Goal: Check status: Check status

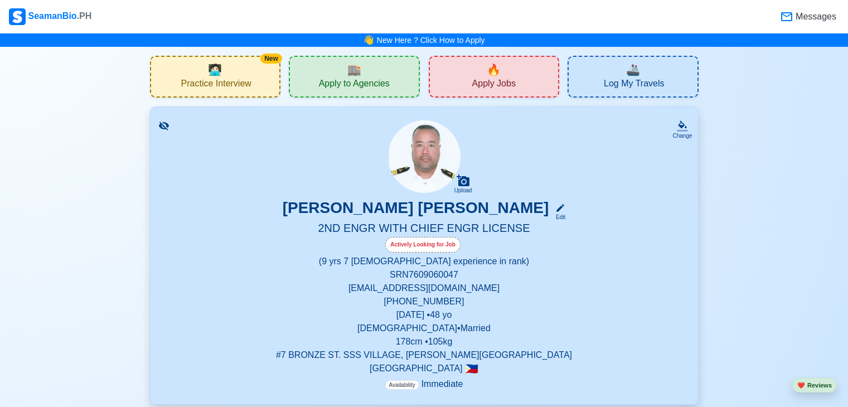
scroll to position [3767, 0]
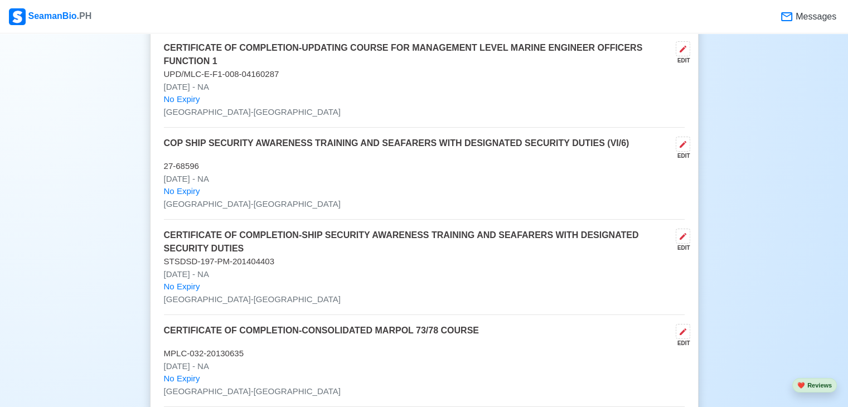
click at [279, 81] on p "[DATE] - NA" at bounding box center [424, 87] width 520 height 13
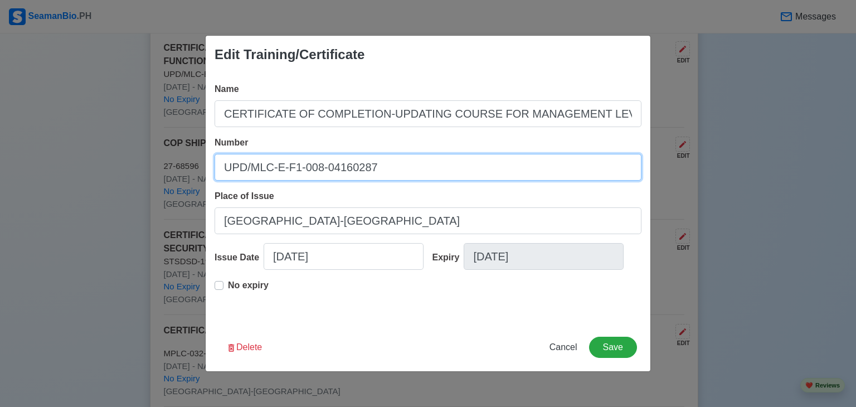
click at [228, 168] on input "UPD/MLC-E-F1-008-04160287" at bounding box center [428, 167] width 427 height 27
drag, startPoint x: 222, startPoint y: 168, endPoint x: 393, endPoint y: 183, distance: 171.2
click at [393, 183] on div "Name CERTIFICATE OF COMPLETION-UPDATING COURSE FOR MANAGEMENT LEVEL MARINE ENGI…" at bounding box center [428, 199] width 445 height 250
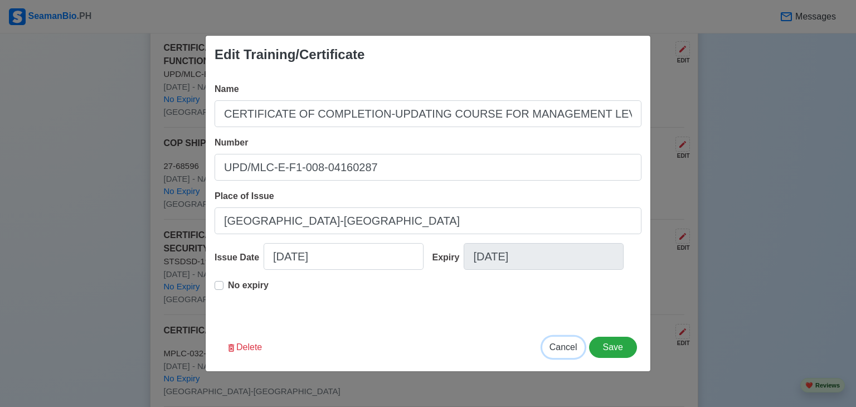
click at [571, 350] on span "Cancel" at bounding box center [563, 346] width 28 height 9
type input "[DATE]"
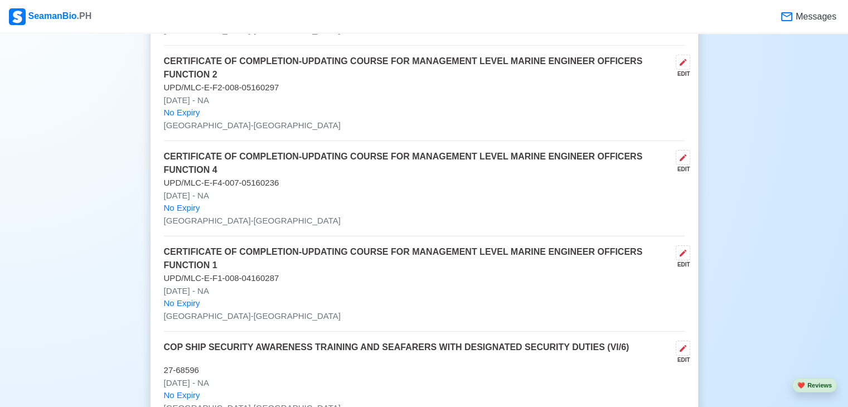
scroll to position [3544, 0]
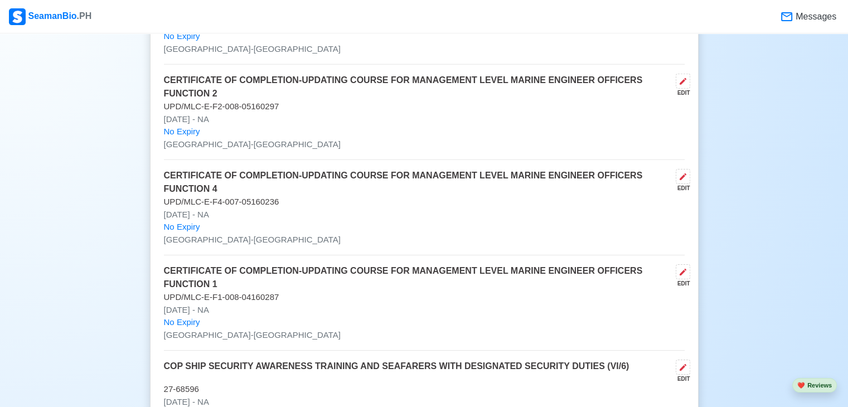
click at [284, 100] on p "UPD/MLC-E-F2-008-05160297" at bounding box center [424, 106] width 520 height 13
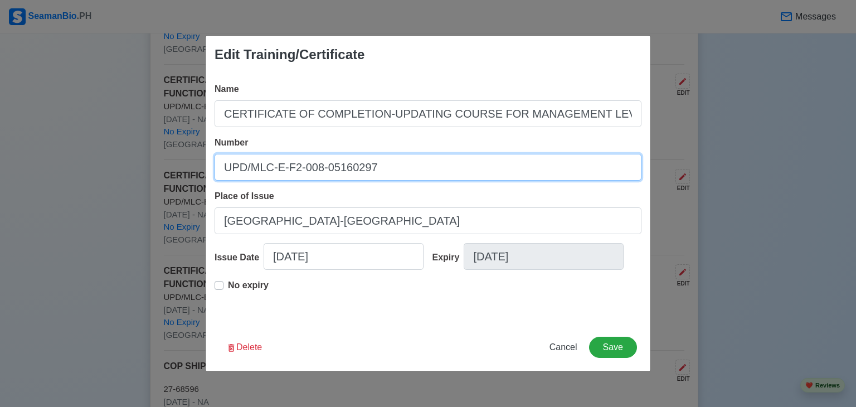
drag, startPoint x: 228, startPoint y: 170, endPoint x: 381, endPoint y: 173, distance: 152.7
click at [387, 174] on input "UPD/MLC-E-F2-008-05160297" at bounding box center [428, 167] width 427 height 27
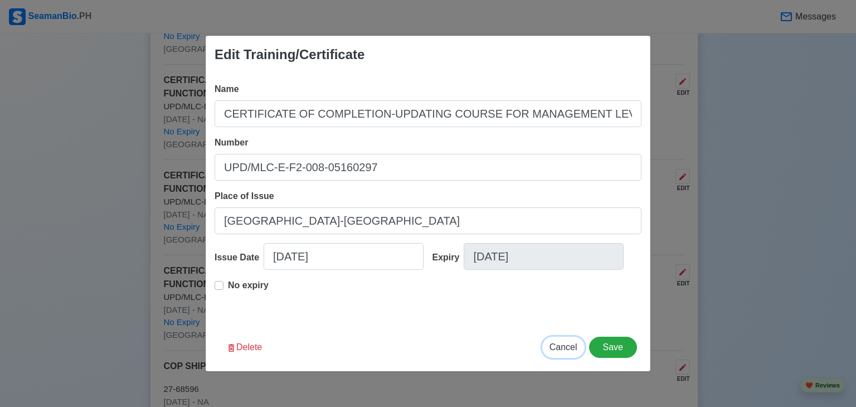
click at [569, 348] on span "Cancel" at bounding box center [563, 346] width 28 height 9
type input "[DATE]"
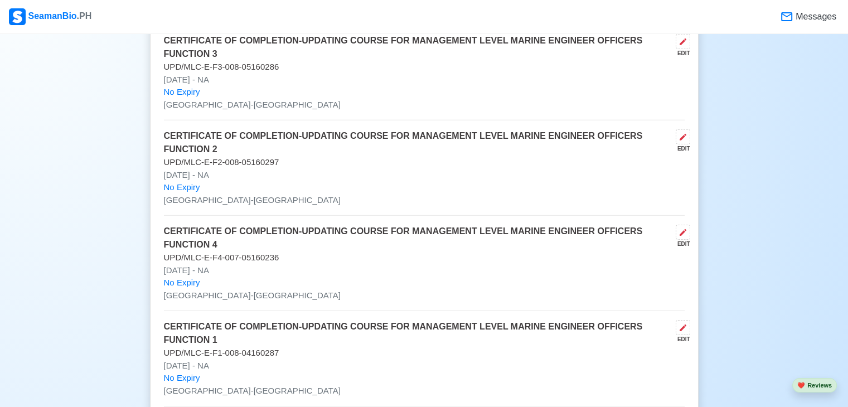
scroll to position [3433, 0]
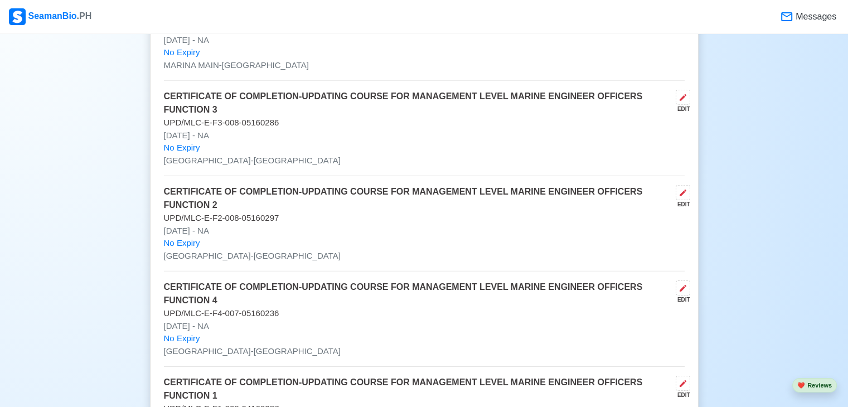
click at [218, 117] on p "UPD/MLC-E-F3-008-05160286" at bounding box center [424, 122] width 520 height 13
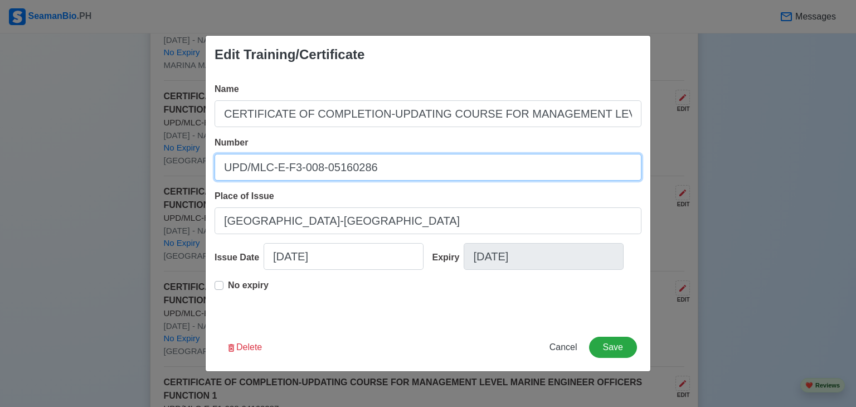
drag, startPoint x: 222, startPoint y: 167, endPoint x: 384, endPoint y: 179, distance: 163.2
click at [384, 179] on input "UPD/MLC-E-F3-008-05160286" at bounding box center [428, 167] width 427 height 27
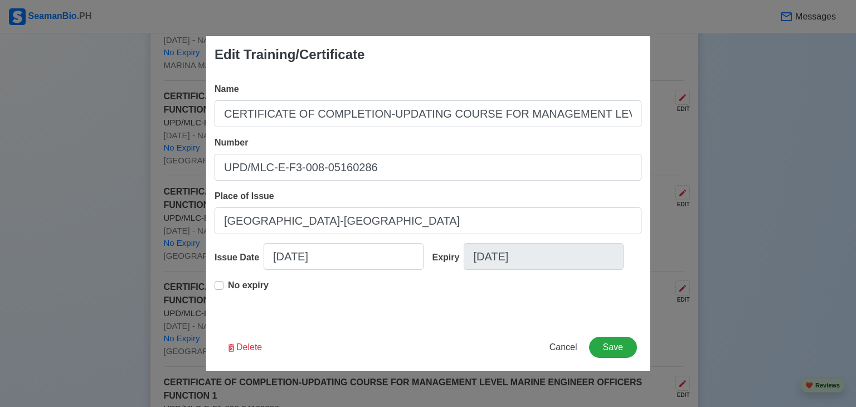
click at [92, 199] on div "Edit Training/Certificate Name CERTIFICATE OF COMPLETION-UPDATING COURSE FOR MA…" at bounding box center [428, 203] width 856 height 407
click at [575, 352] on span "Cancel" at bounding box center [563, 346] width 28 height 9
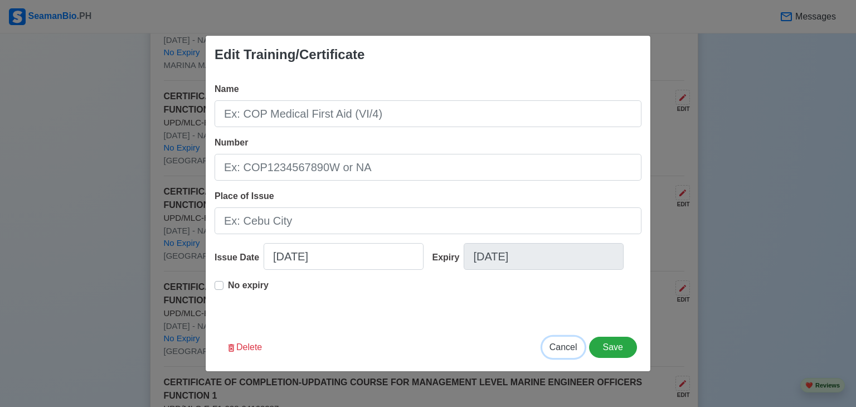
type input "[DATE]"
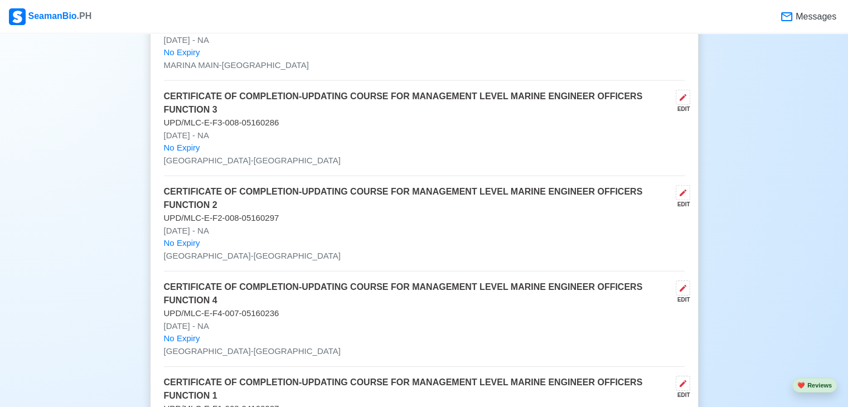
click at [206, 320] on p "[DATE] - NA" at bounding box center [424, 326] width 520 height 13
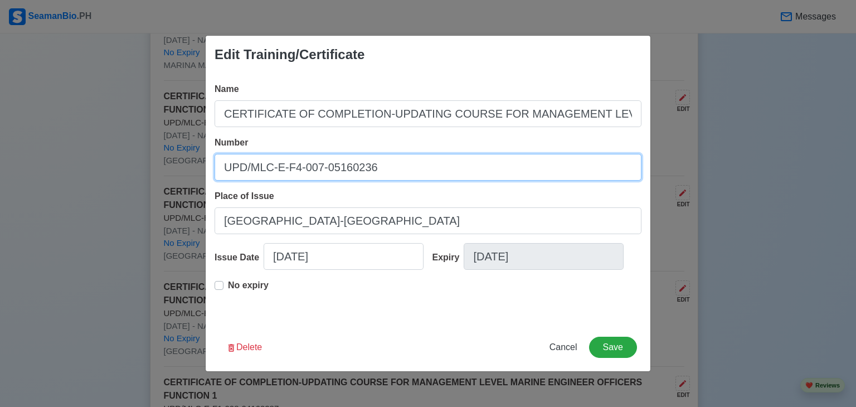
click at [223, 171] on input "UPD/MLC-E-F4-007-05160236" at bounding box center [428, 167] width 427 height 27
drag, startPoint x: 225, startPoint y: 168, endPoint x: 393, endPoint y: 179, distance: 169.2
click at [393, 179] on input "UPD/MLC-E-F4-007-05160236" at bounding box center [428, 167] width 427 height 27
click at [350, 164] on input "UPD/MLC-E-F4-007-05160236" at bounding box center [428, 167] width 427 height 27
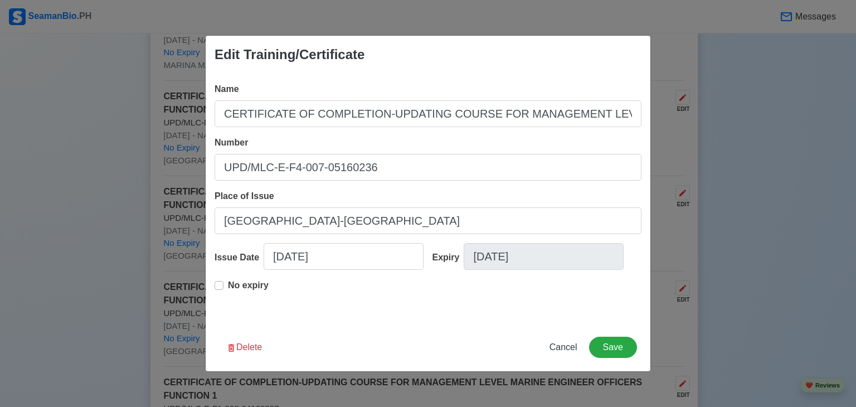
drag, startPoint x: 350, startPoint y: 164, endPoint x: 155, endPoint y: 157, distance: 195.2
click at [82, 163] on div "Edit Training/Certificate Name CERTIFICATE OF COMPLETION-UPDATING COURSE FOR MA…" at bounding box center [428, 203] width 856 height 407
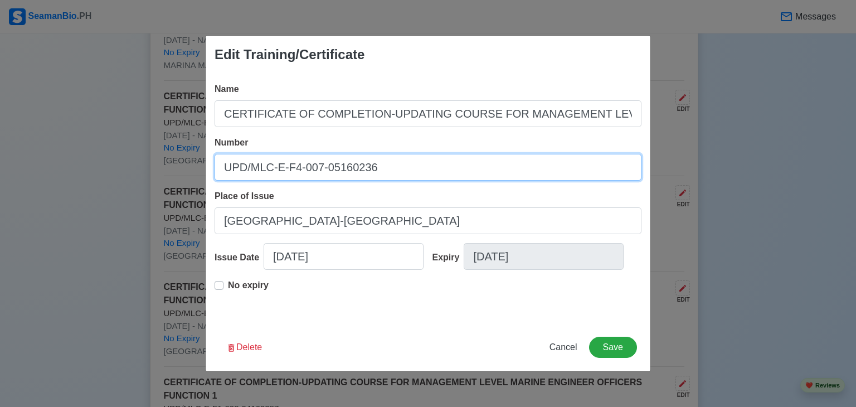
drag, startPoint x: 223, startPoint y: 170, endPoint x: 438, endPoint y: 191, distance: 216.1
click at [438, 191] on div "Name CERTIFICATE OF COMPLETION-UPDATING COURSE FOR MANAGEMENT LEVEL MARINE ENGI…" at bounding box center [428, 199] width 445 height 250
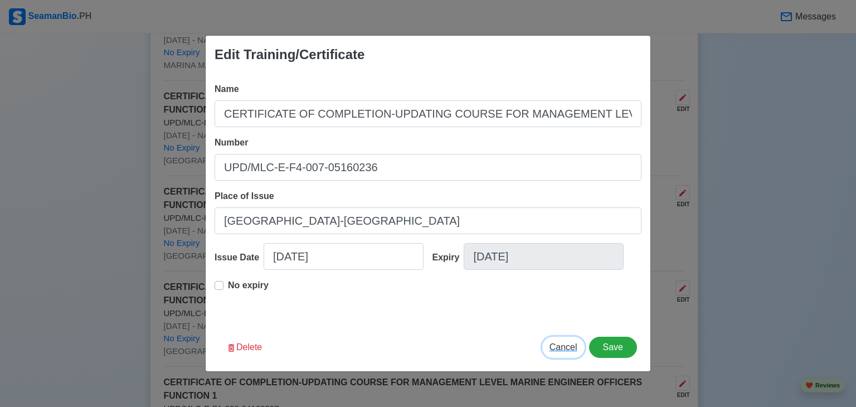
drag, startPoint x: 564, startPoint y: 346, endPoint x: 762, endPoint y: 93, distance: 321.9
click at [565, 345] on span "Cancel" at bounding box center [563, 346] width 28 height 9
type input "[DATE]"
